Goal: Task Accomplishment & Management: Use online tool/utility

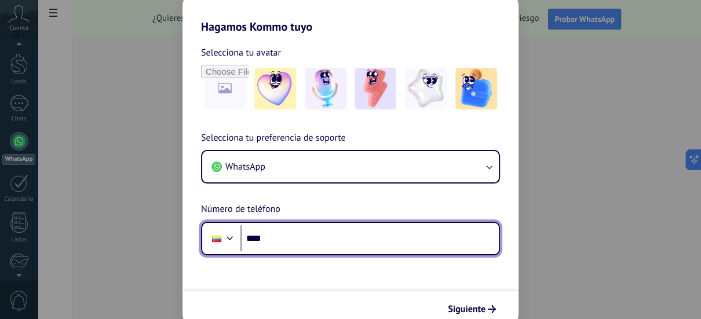
click at [366, 240] on input "****" at bounding box center [369, 238] width 258 height 27
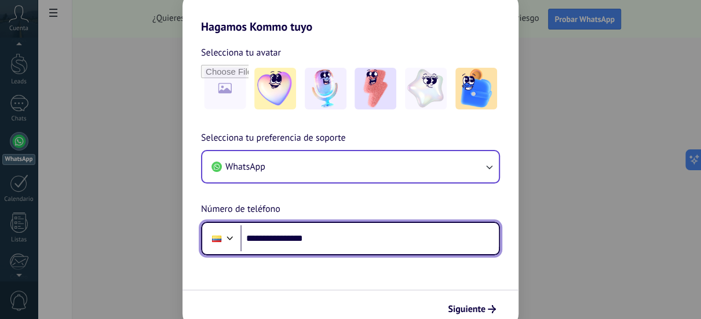
type input "**********"
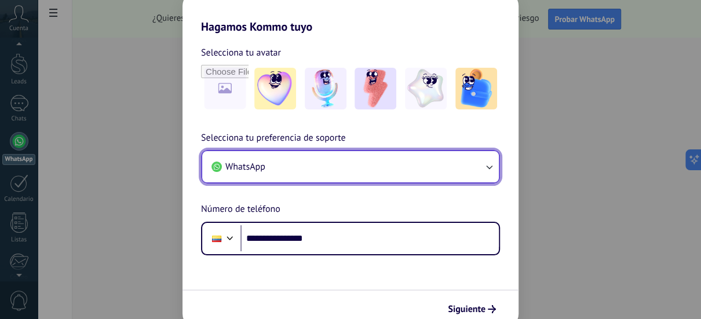
click at [492, 172] on icon "button" at bounding box center [489, 167] width 12 height 12
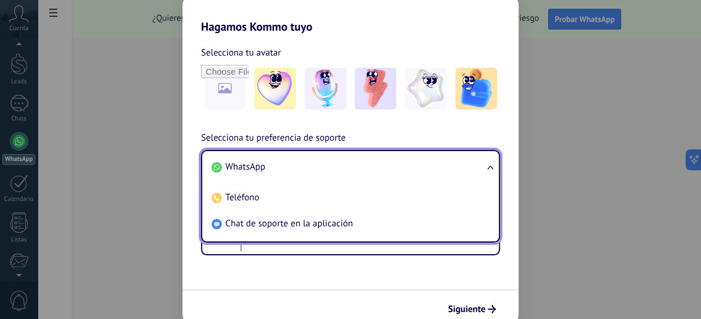
click at [361, 167] on li "WhatsApp" at bounding box center [348, 167] width 283 height 26
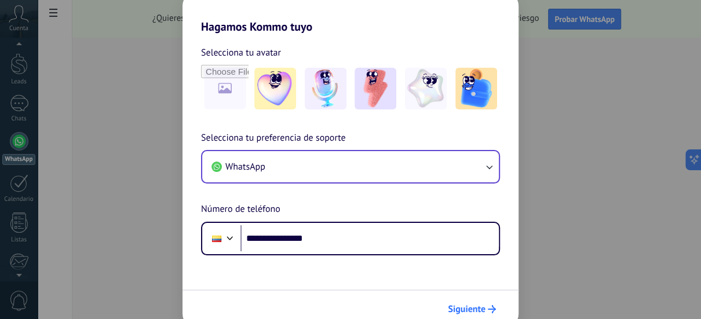
click at [468, 310] on span "Siguiente" at bounding box center [467, 309] width 38 height 8
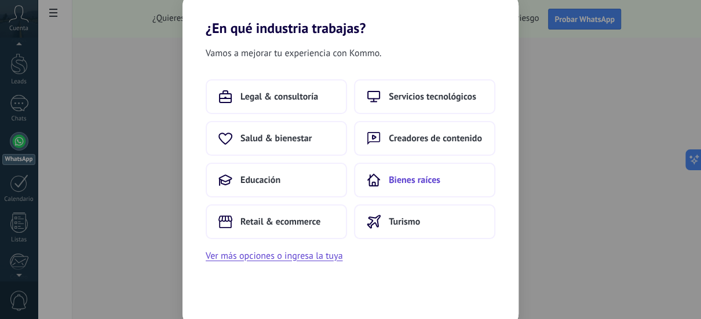
click at [434, 180] on span "Bienes raíces" at bounding box center [414, 180] width 52 height 12
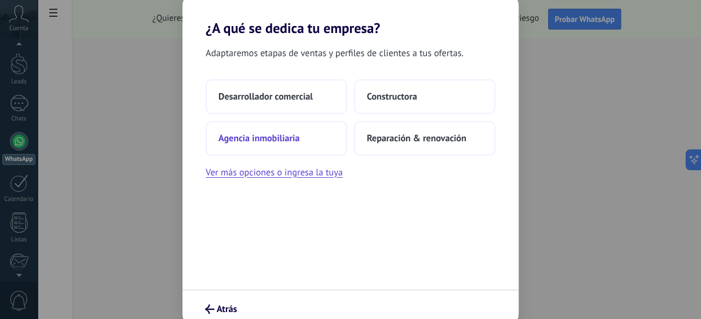
click at [281, 135] on span "Agencia inmobiliaria" at bounding box center [258, 139] width 81 height 12
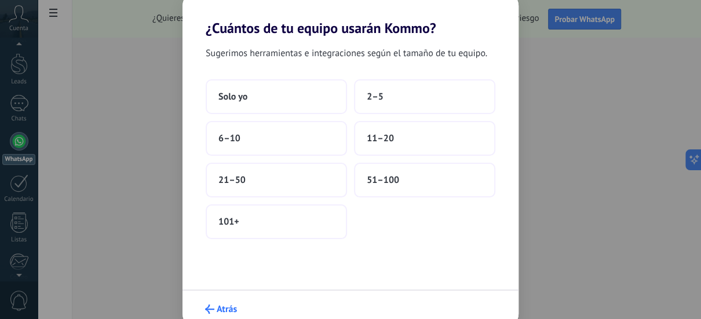
click at [223, 305] on span "Atrás" at bounding box center [227, 309] width 20 height 8
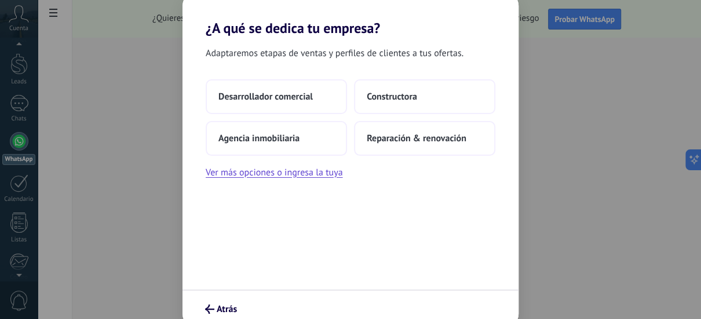
click at [223, 305] on span "Atrás" at bounding box center [227, 309] width 20 height 8
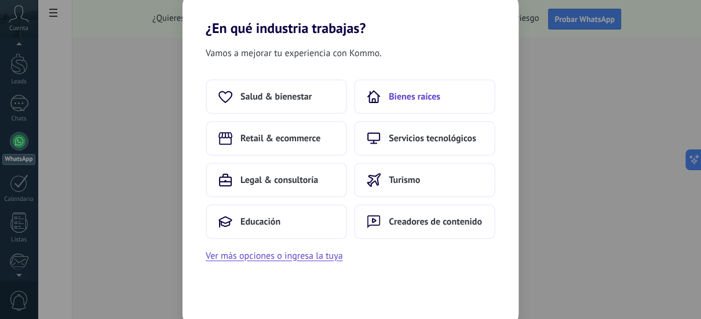
click at [421, 98] on span "Bienes raíces" at bounding box center [414, 97] width 52 height 12
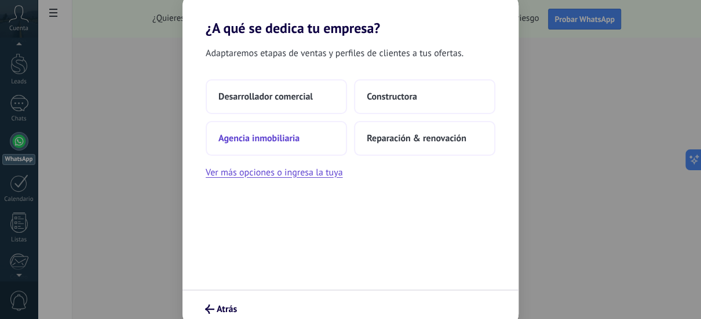
click at [295, 146] on button "Agencia inmobiliaria" at bounding box center [276, 138] width 141 height 35
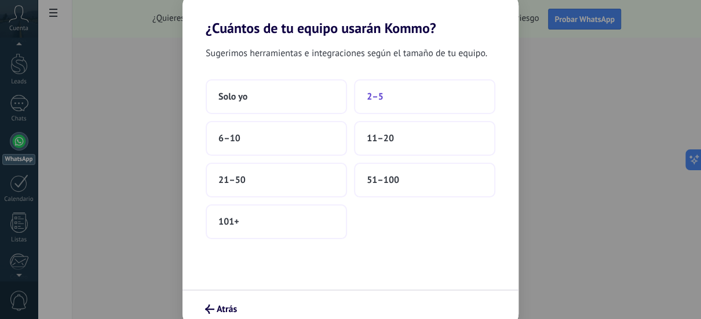
click at [377, 99] on span "2–5" at bounding box center [374, 97] width 17 height 12
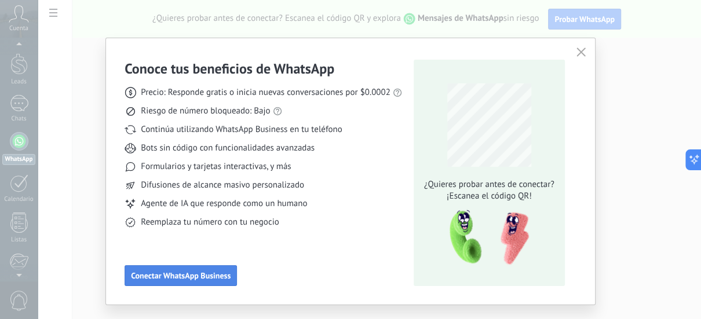
click at [215, 276] on span "Conectar WhatsApp Business" at bounding box center [181, 276] width 100 height 8
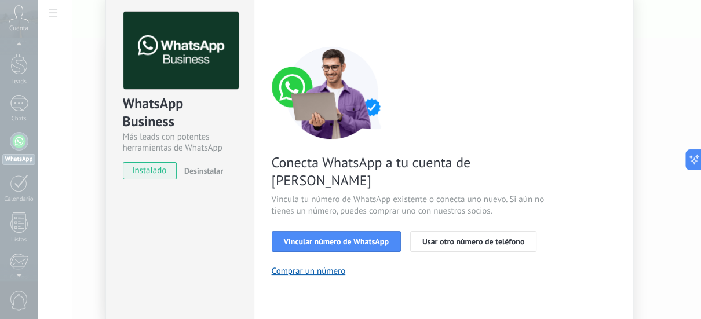
scroll to position [49, 0]
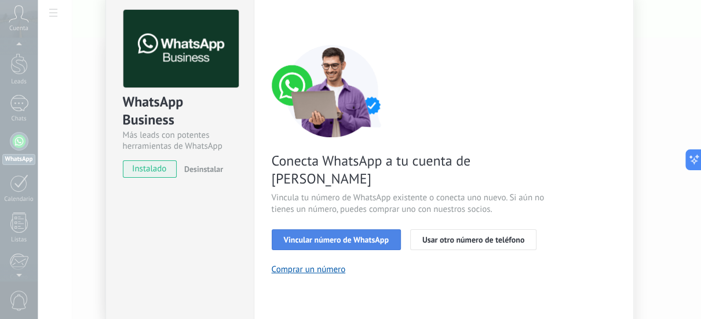
click at [373, 229] on button "Vincular número de WhatsApp" at bounding box center [336, 239] width 129 height 21
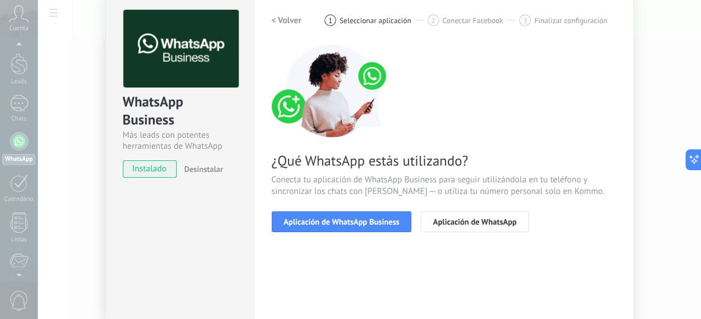
click at [373, 228] on button "Aplicación de WhatsApp Business" at bounding box center [342, 221] width 140 height 21
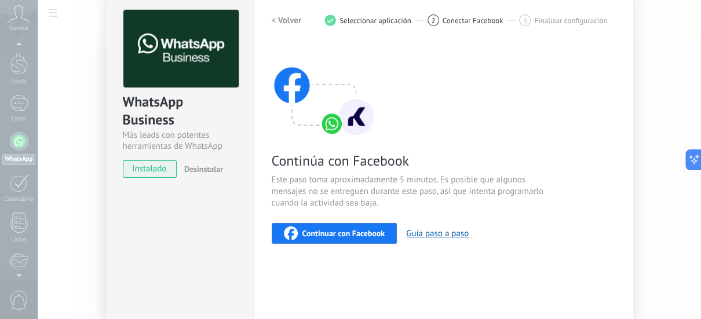
click at [351, 236] on span "Continuar con Facebook" at bounding box center [343, 233] width 83 height 8
click at [277, 20] on h2 "< Volver" at bounding box center [287, 20] width 30 height 11
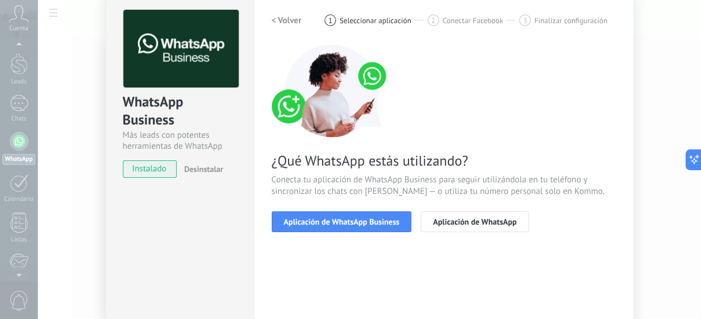
click at [277, 20] on h2 "< Volver" at bounding box center [287, 20] width 30 height 11
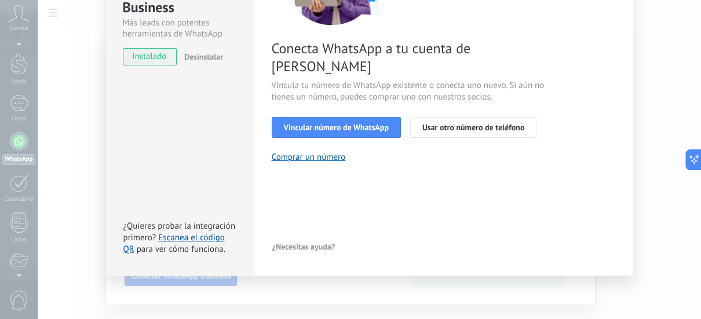
scroll to position [0, 0]
